Goal: Transaction & Acquisition: Download file/media

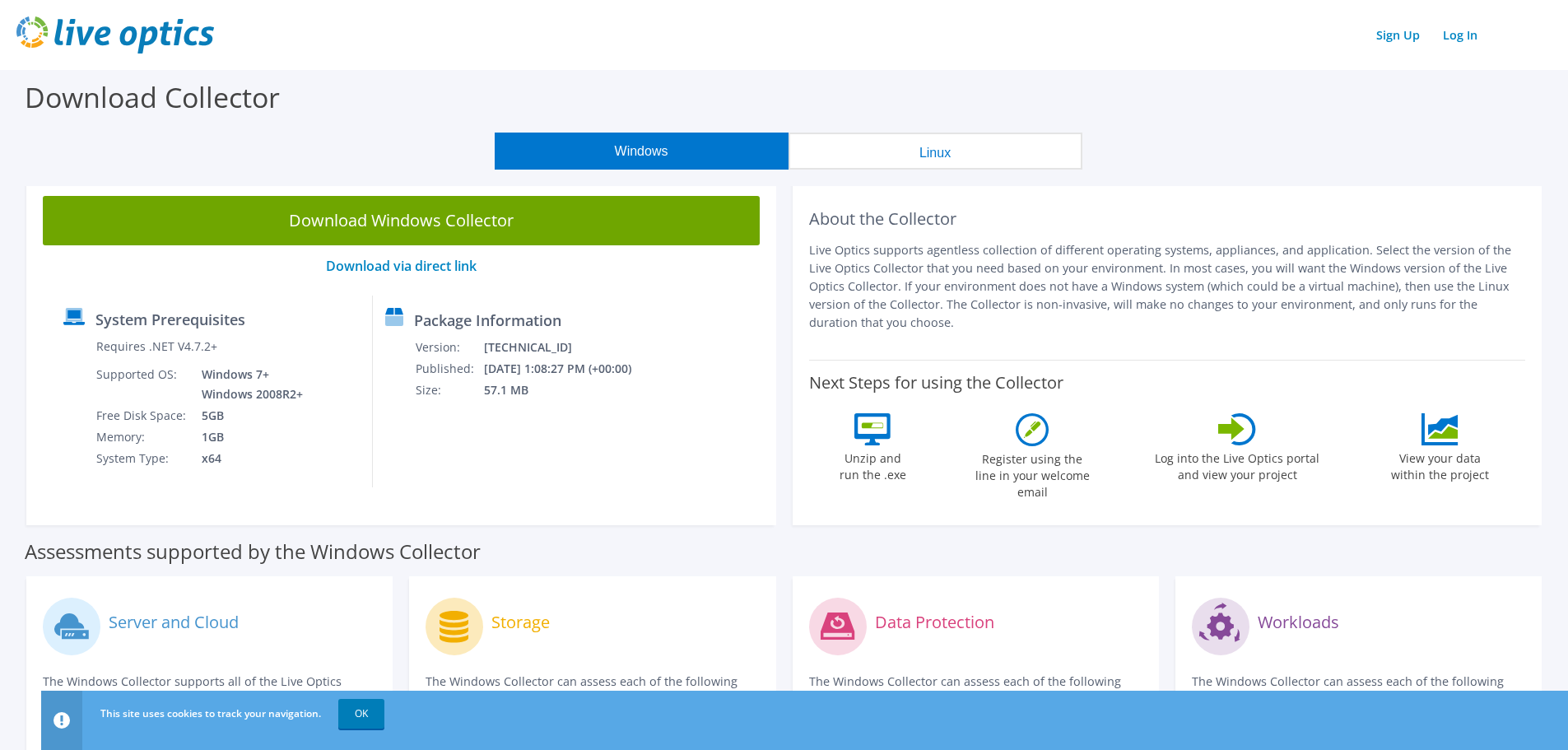
click at [558, 225] on link "Download Windows Collector" at bounding box center [401, 221] width 717 height 50
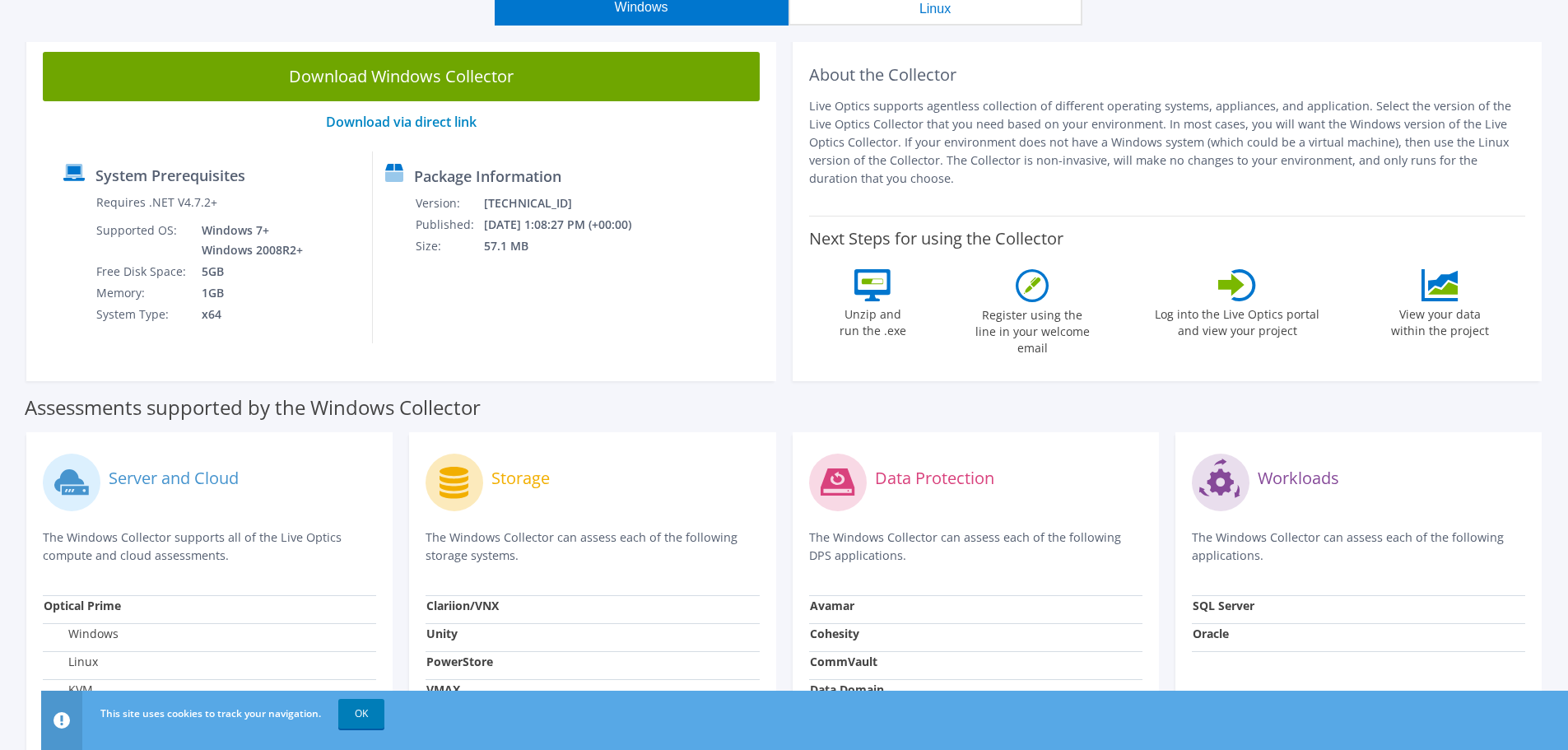
scroll to position [62, 0]
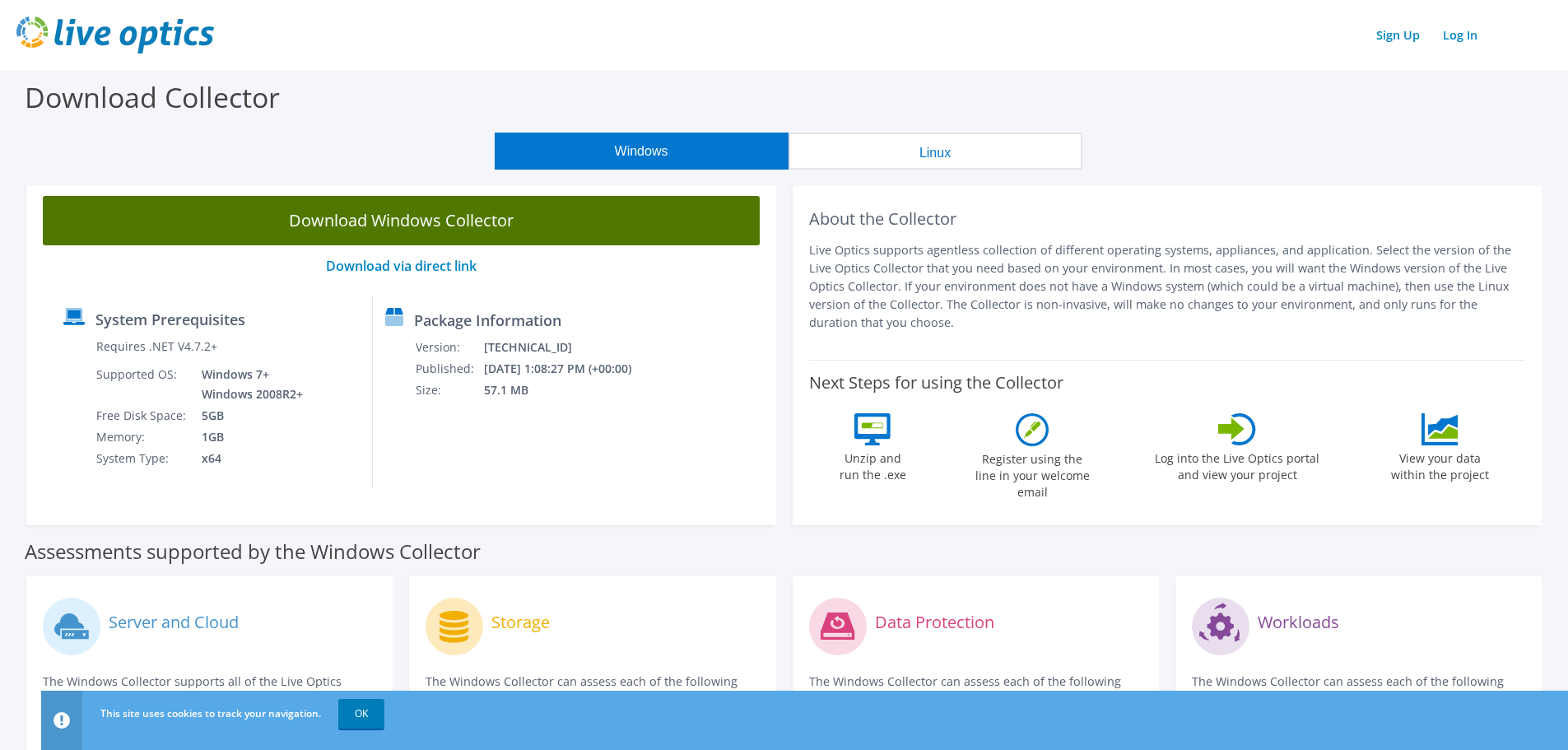
click at [393, 217] on link "Download Windows Collector" at bounding box center [401, 221] width 717 height 50
click at [489, 223] on link "Download Windows Collector" at bounding box center [401, 221] width 717 height 50
click at [457, 220] on link "Download Windows Collector" at bounding box center [401, 221] width 717 height 50
